Goal: Information Seeking & Learning: Learn about a topic

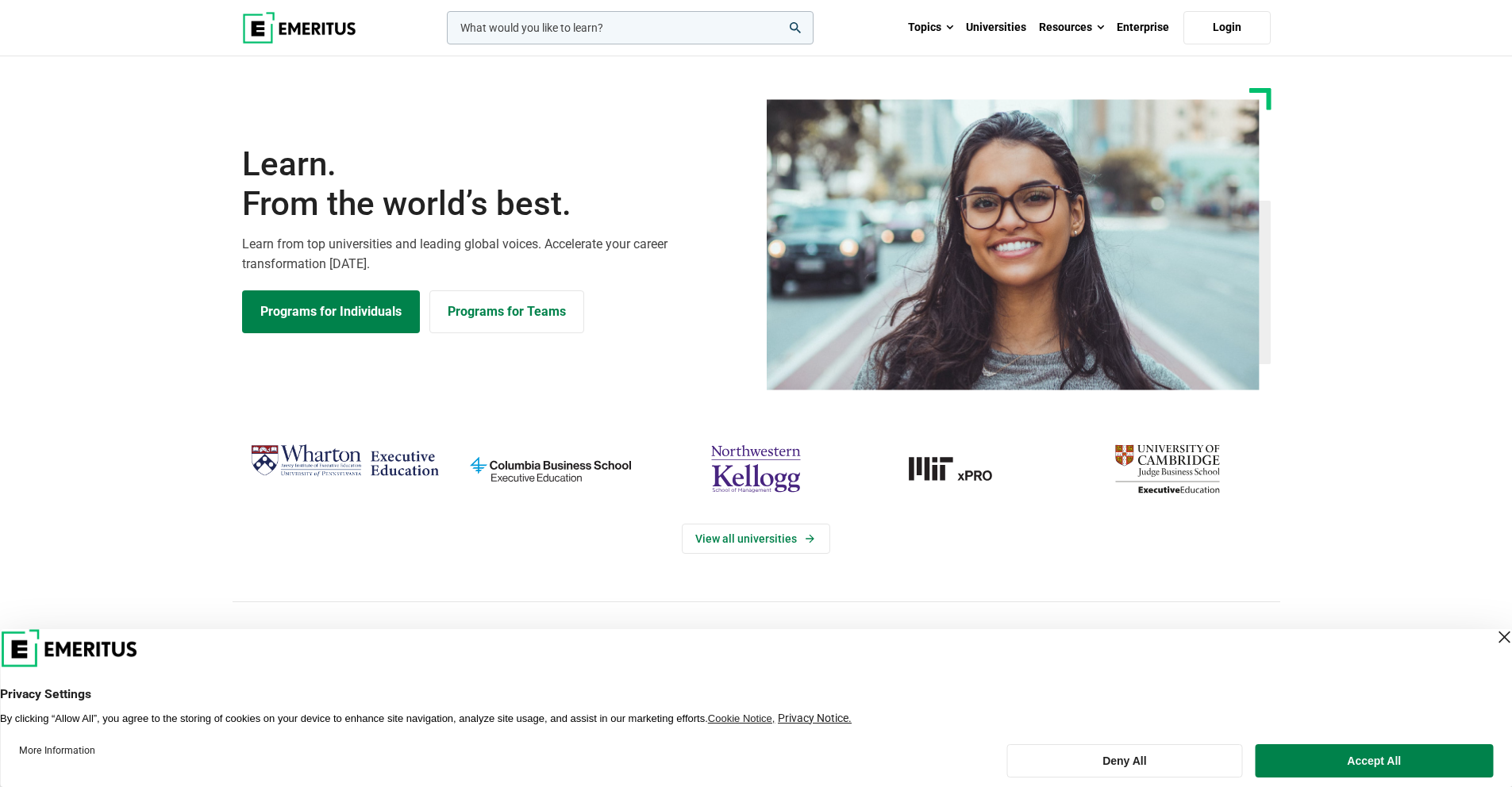
click at [314, 29] on img at bounding box center [299, 27] width 114 height 32
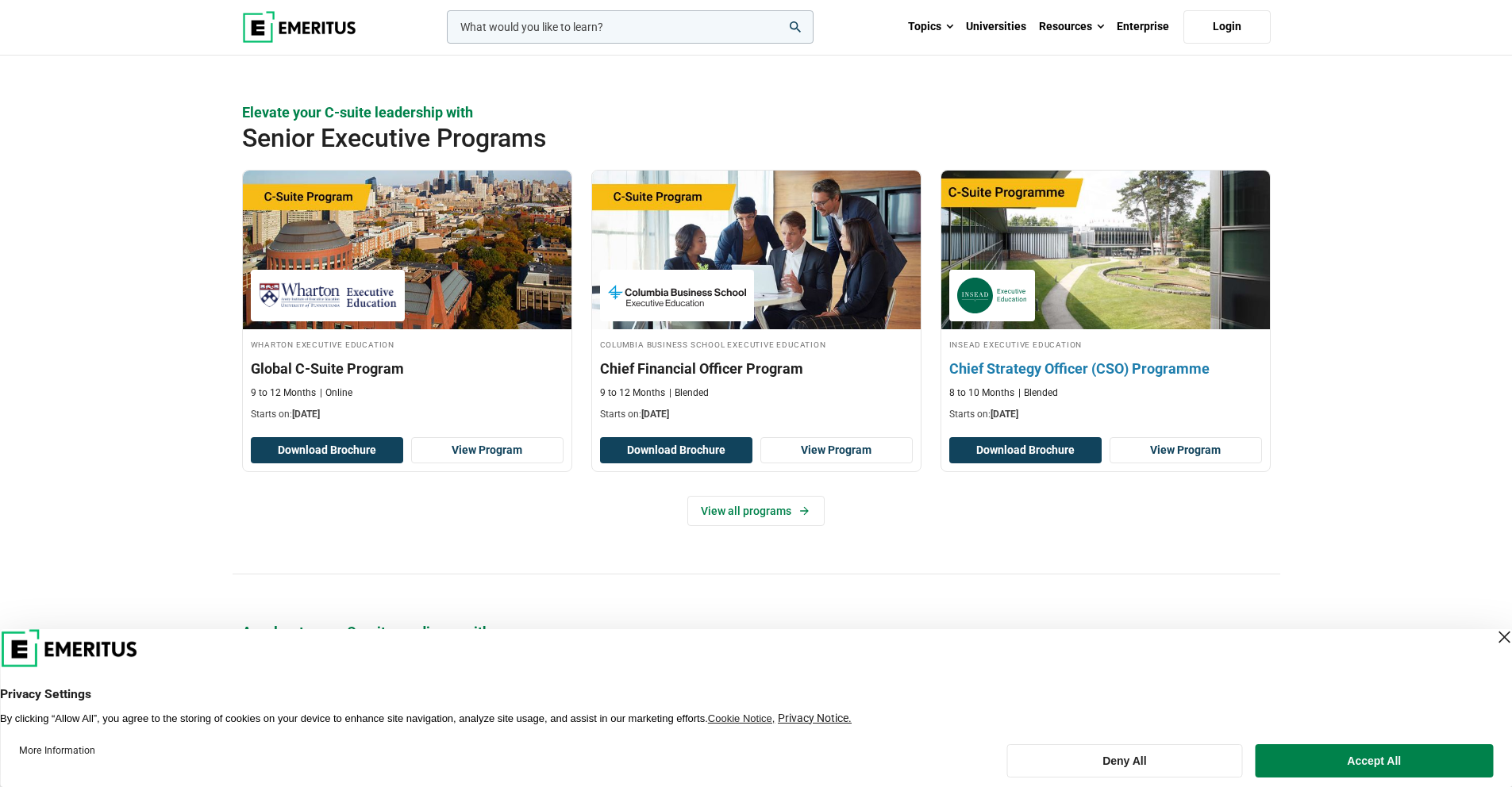
scroll to position [549, 0]
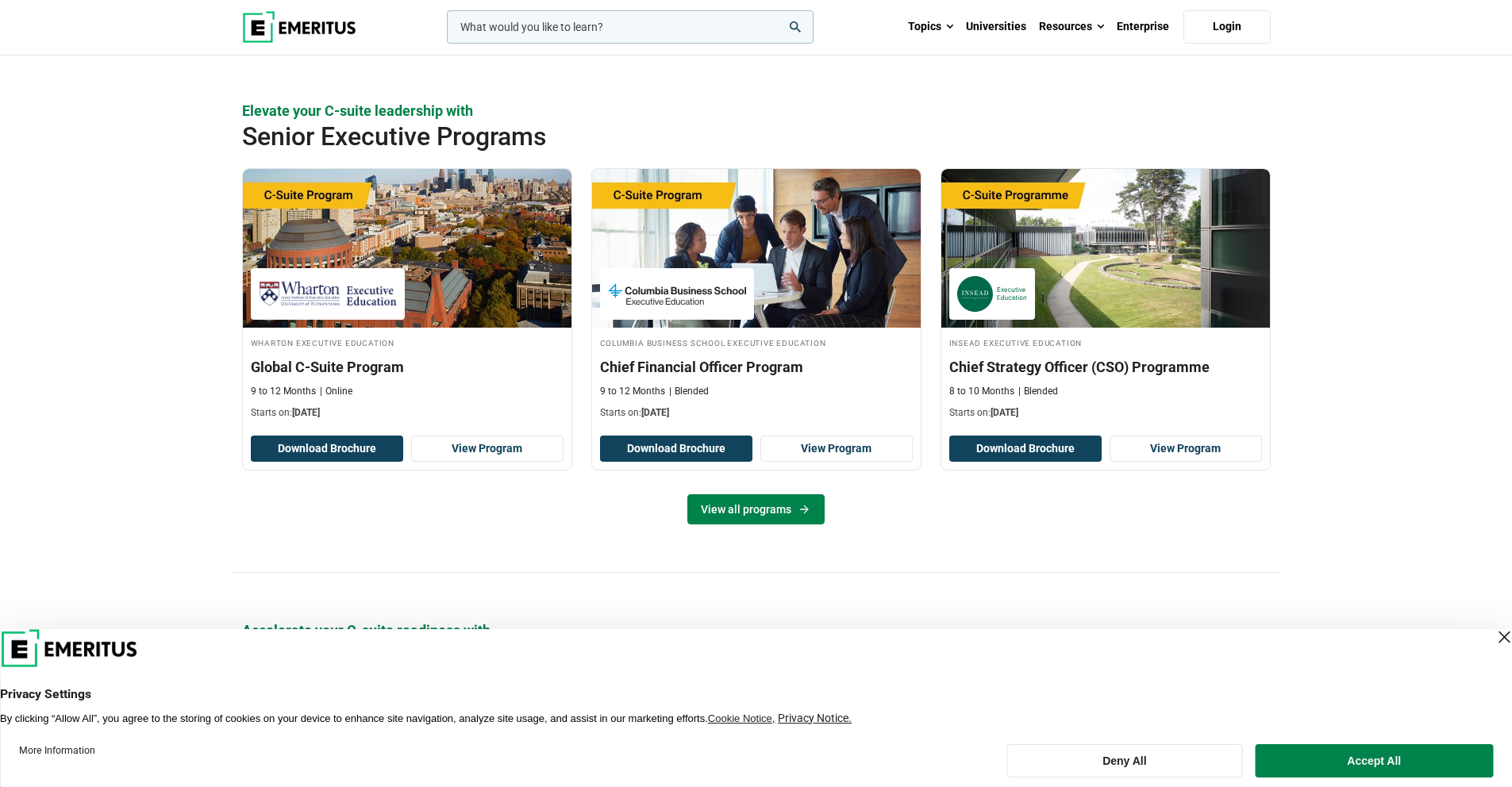
click at [803, 519] on link "View all programs" at bounding box center [756, 509] width 138 height 30
